Goal: Information Seeking & Learning: Learn about a topic

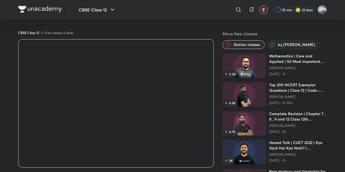
click at [278, 12] on div at bounding box center [293, 10] width 43 height 8
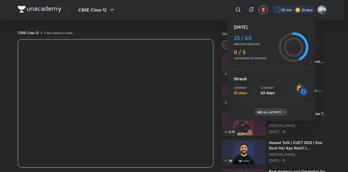
click at [270, 112] on p "See all activity" at bounding box center [269, 111] width 25 height 3
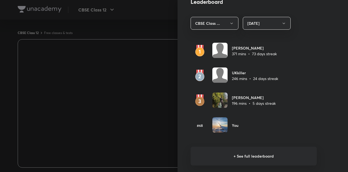
scroll to position [315, 0]
click at [240, 156] on h6 "+ See full leaderboard" at bounding box center [253, 155] width 126 height 19
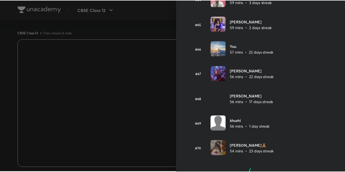
scroll to position [1612, 0]
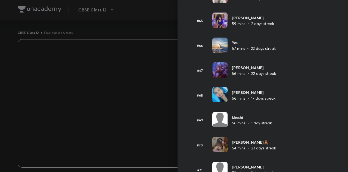
click at [159, 37] on div at bounding box center [174, 86] width 348 height 172
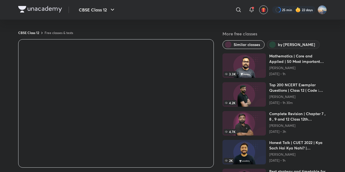
click at [47, 8] on img at bounding box center [40, 9] width 44 height 7
